Goal: Task Accomplishment & Management: Manage account settings

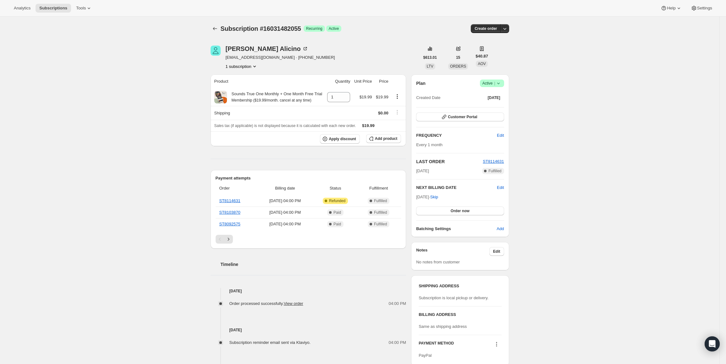
click at [488, 83] on span "Active |" at bounding box center [492, 83] width 19 height 6
click at [487, 107] on span "Cancel subscription" at bounding box center [494, 106] width 36 height 5
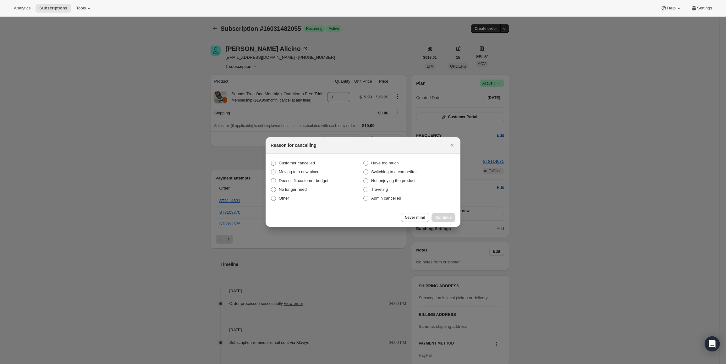
click at [301, 164] on span "Customer cancelled" at bounding box center [297, 163] width 36 height 5
click at [271, 161] on input "Customer cancelled" at bounding box center [271, 161] width 0 height 0
radio input "true"
click at [440, 217] on span "Continue" at bounding box center [443, 217] width 16 height 5
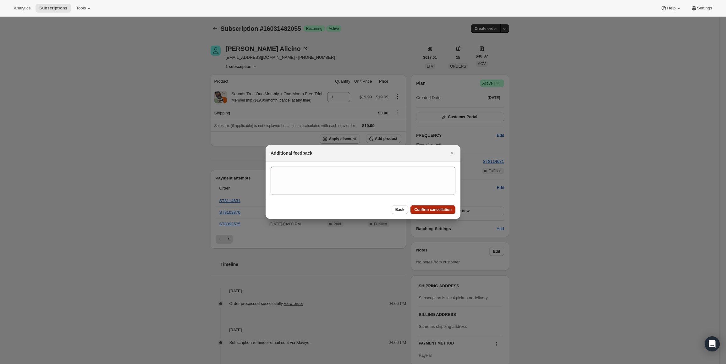
click at [440, 209] on span "Confirm cancellation" at bounding box center [432, 209] width 37 height 5
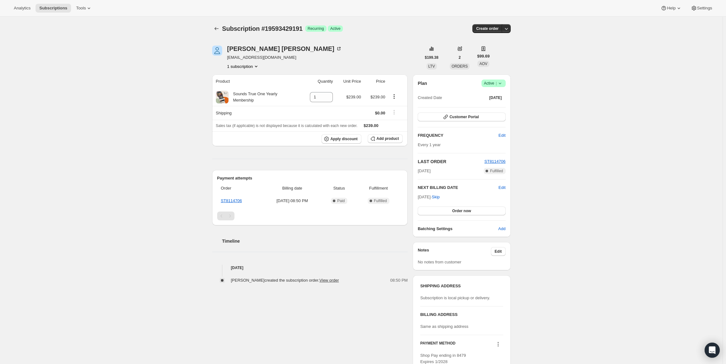
click at [496, 83] on span "Active |" at bounding box center [493, 83] width 19 height 6
click at [490, 102] on button "Cancel subscription" at bounding box center [495, 106] width 39 height 10
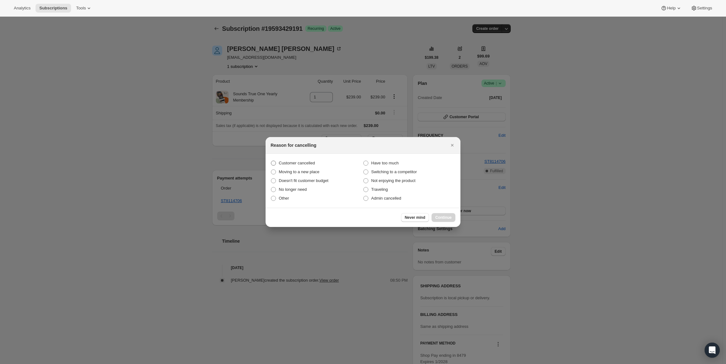
click at [312, 161] on span "Customer cancelled" at bounding box center [297, 163] width 36 height 5
click at [271, 161] on input "Customer cancelled" at bounding box center [271, 161] width 0 height 0
radio input "true"
drag, startPoint x: 422, startPoint y: 210, endPoint x: 457, endPoint y: 222, distance: 37.6
click at [424, 211] on div "Never mind Continue" at bounding box center [363, 217] width 195 height 19
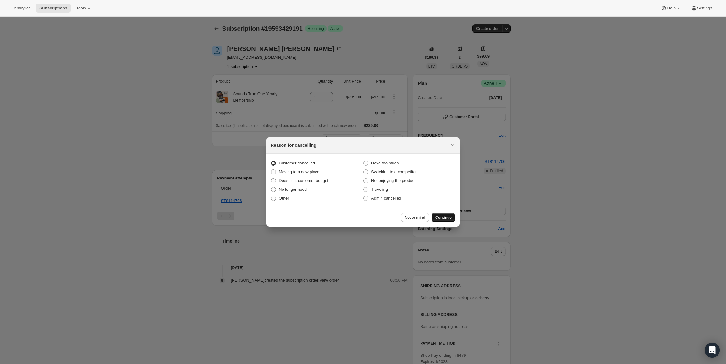
click at [439, 214] on button "Continue" at bounding box center [444, 217] width 24 height 9
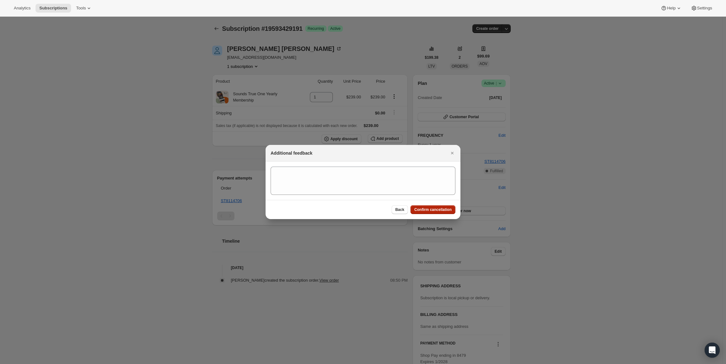
click at [438, 213] on button "Confirm cancellation" at bounding box center [433, 209] width 45 height 9
